Goal: Check status: Check status

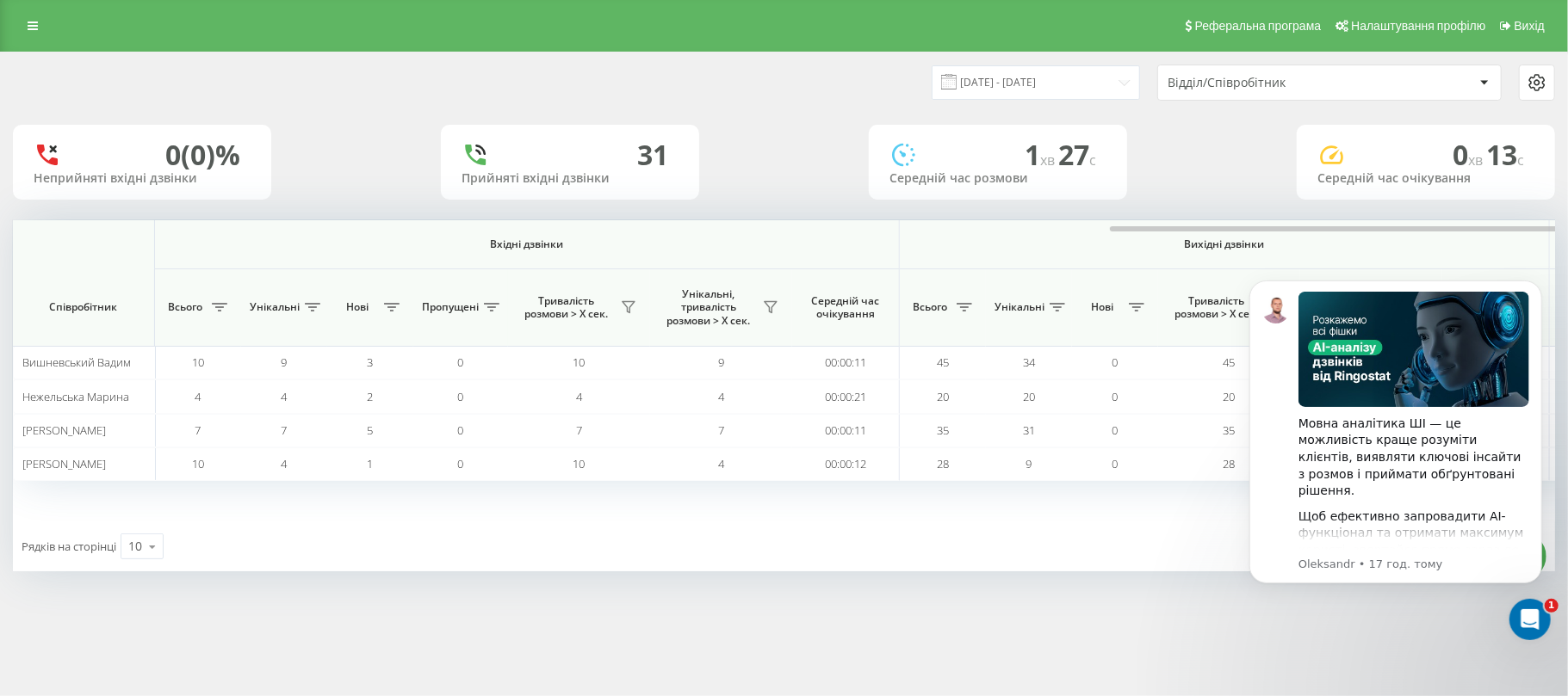
scroll to position [0, 668]
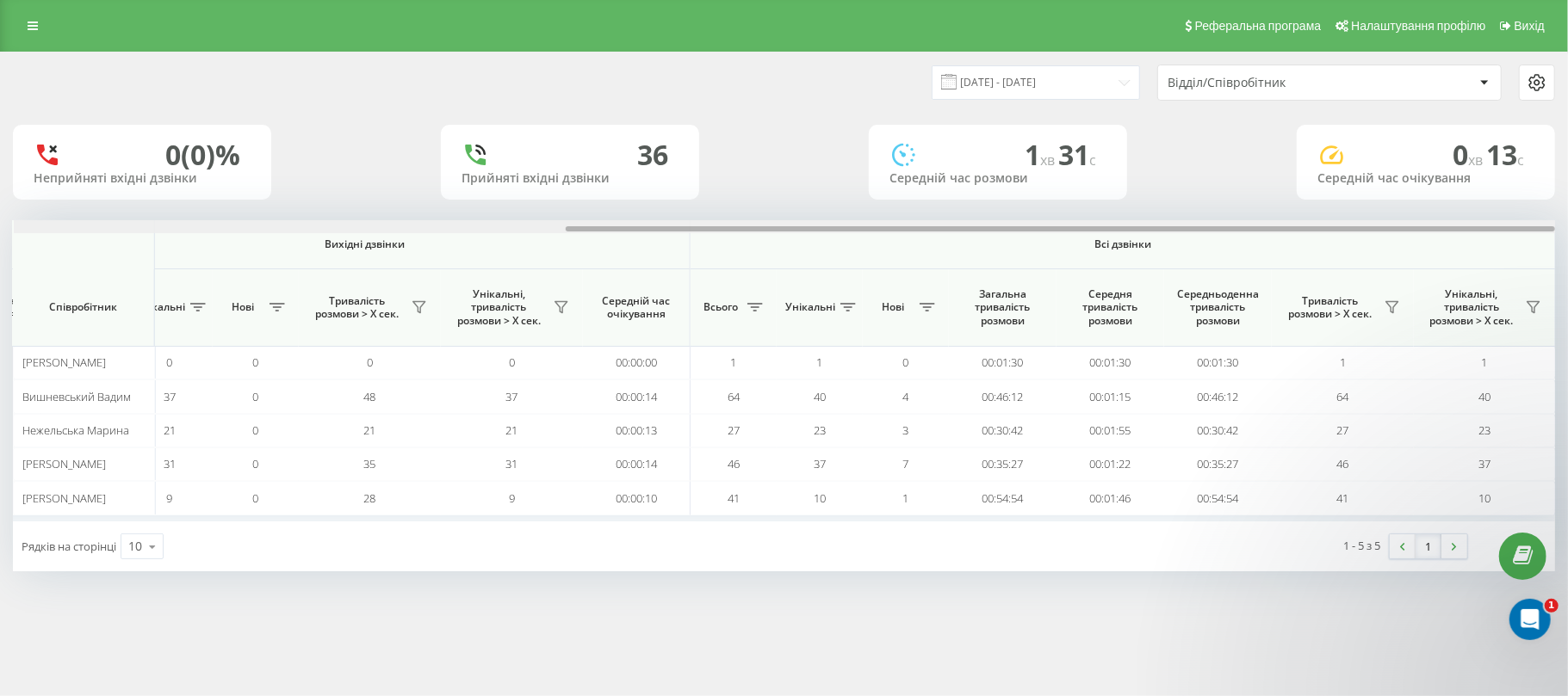
drag, startPoint x: 658, startPoint y: 229, endPoint x: 1567, endPoint y: 224, distance: 909.0
click at [1567, 224] on div "[DATE] - [DATE] Відділ/Співробітник 0 (0)% Неприйняті вхідні дзвінки 36 Прийнят…" at bounding box center [784, 329] width 1568 height 554
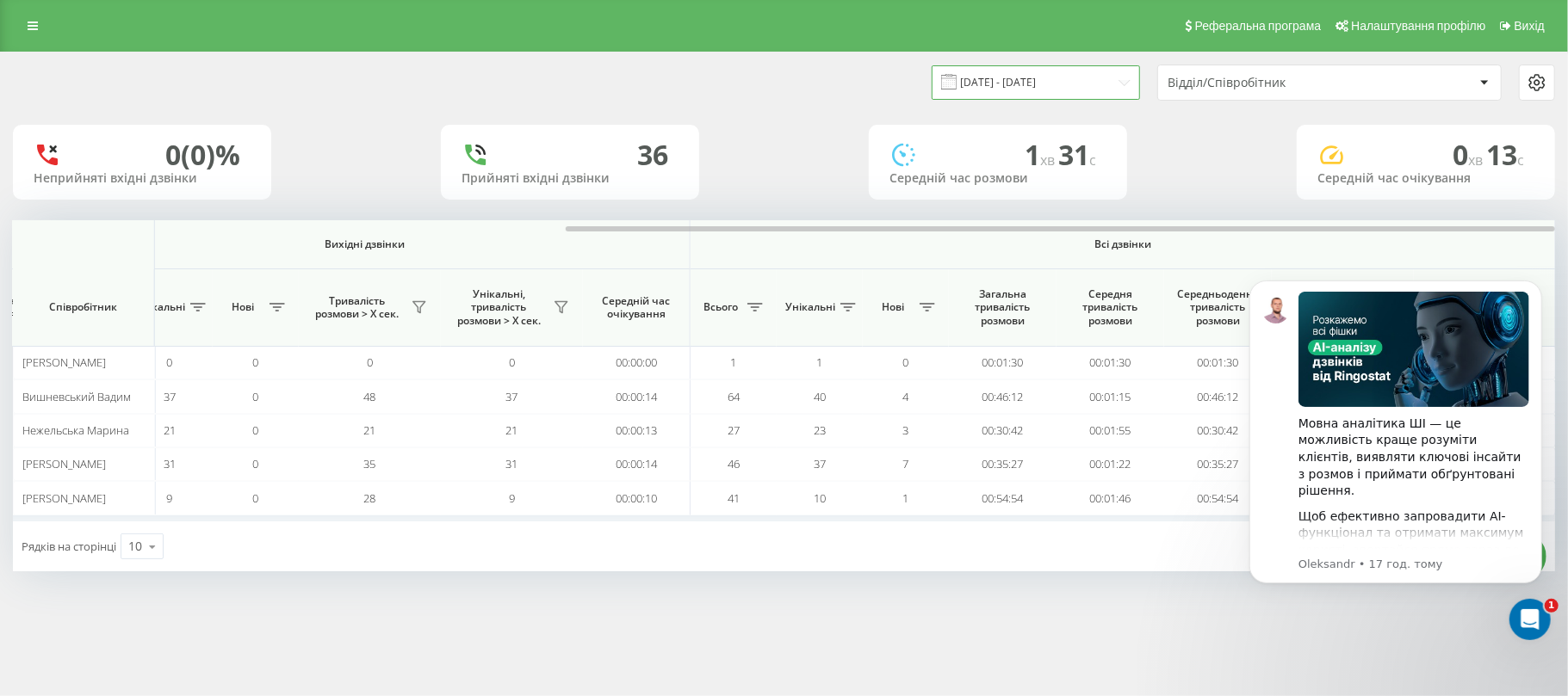
click at [1026, 77] on input "[DATE] - [DATE]" at bounding box center [1036, 82] width 209 height 33
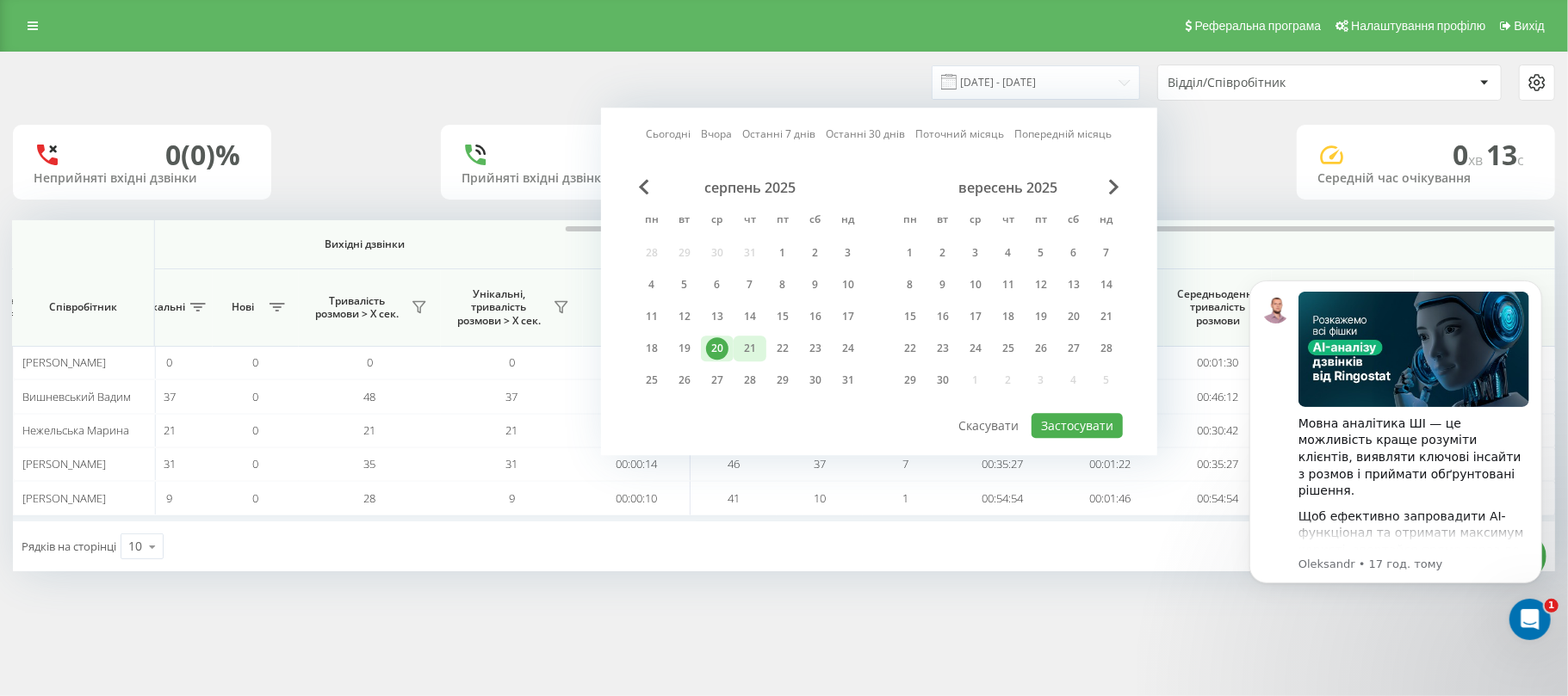
click at [738, 356] on div "21" at bounding box center [749, 348] width 22 height 22
click at [1067, 424] on button "Застосувати" at bounding box center [1077, 425] width 91 height 25
type input "[DATE] - [DATE]"
